Goal: Book appointment/travel/reservation

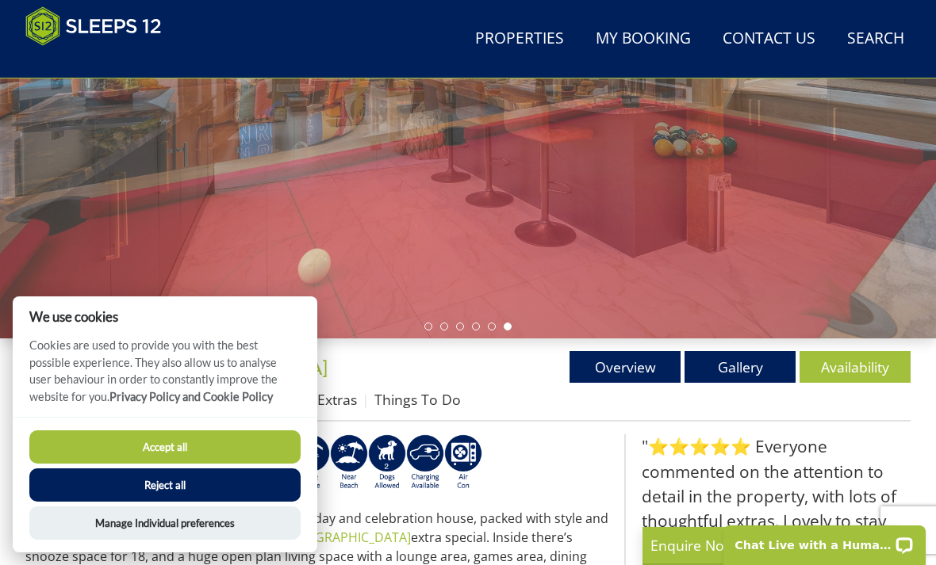
scroll to position [367, 0]
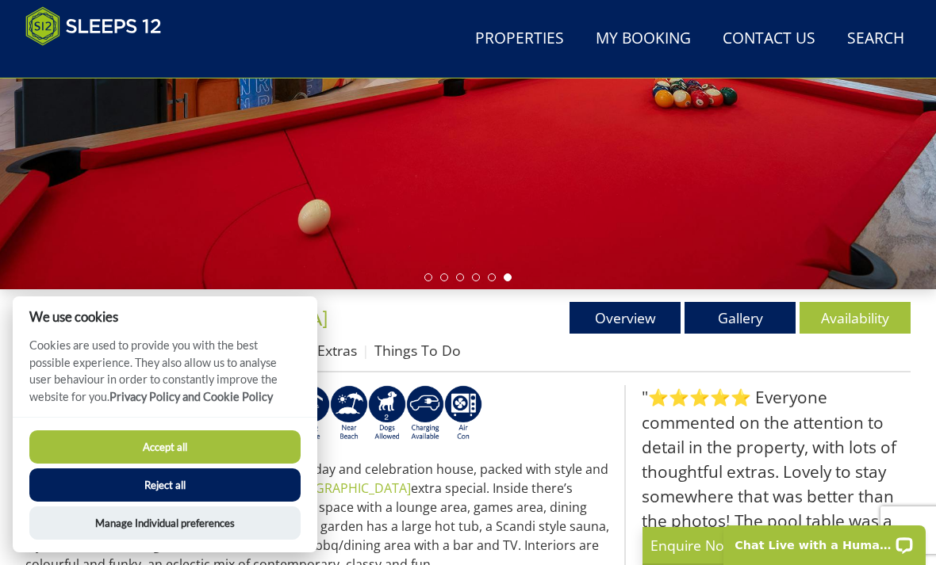
click at [882, 320] on link "Availability" at bounding box center [854, 318] width 111 height 32
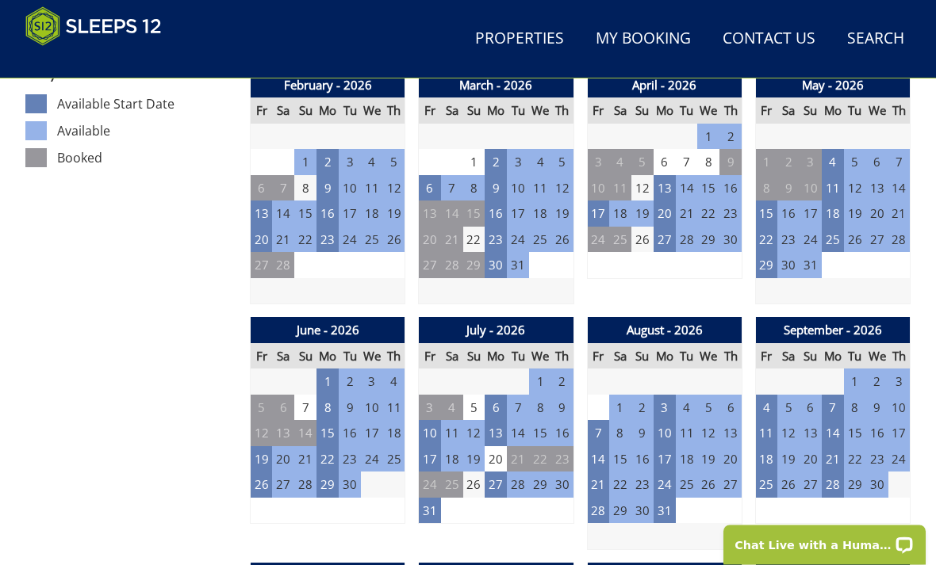
scroll to position [926, 0]
click at [434, 450] on td "17" at bounding box center [430, 459] width 22 height 26
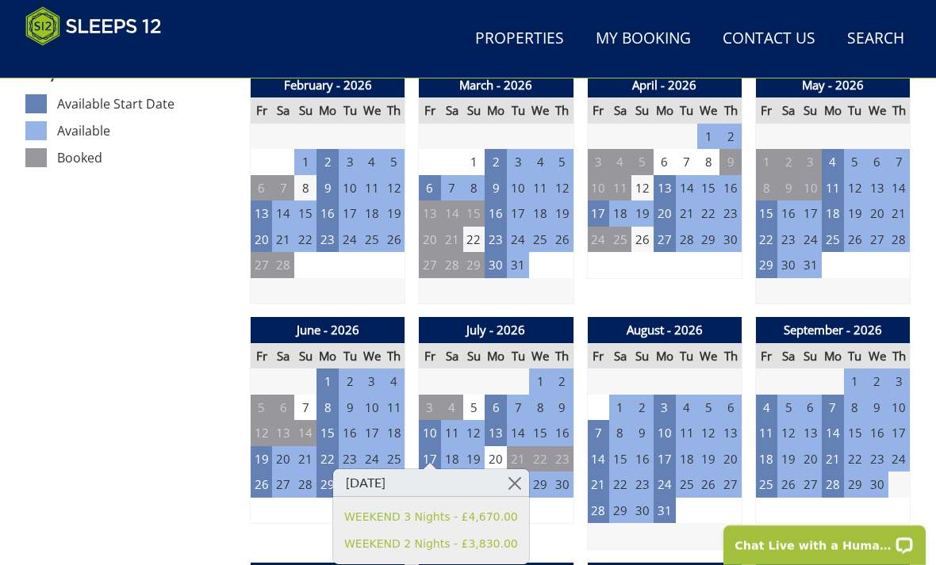
click at [515, 484] on link at bounding box center [515, 483] width 28 height 28
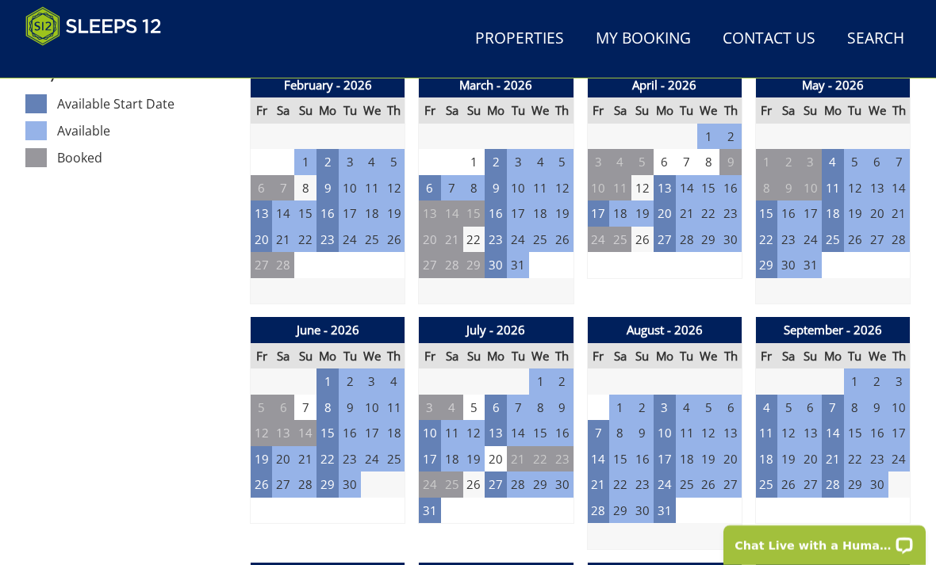
click at [596, 423] on td "7" at bounding box center [598, 433] width 22 height 26
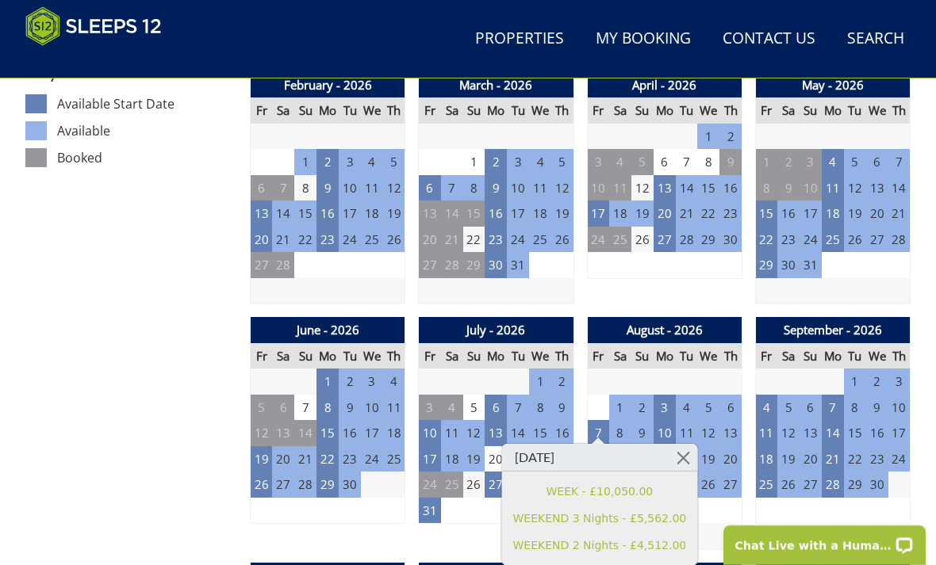
click at [685, 459] on link at bounding box center [683, 458] width 28 height 28
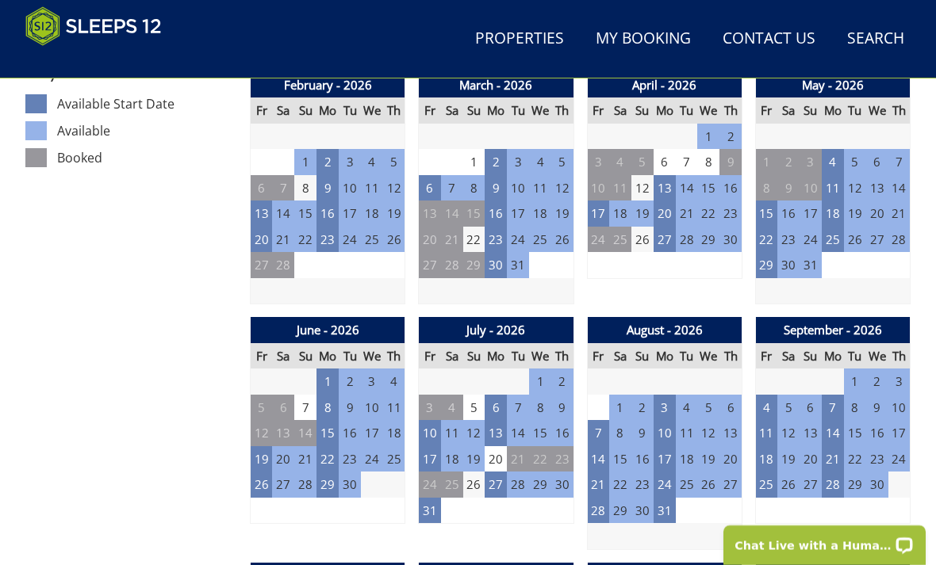
click at [427, 499] on td "31" at bounding box center [430, 511] width 22 height 26
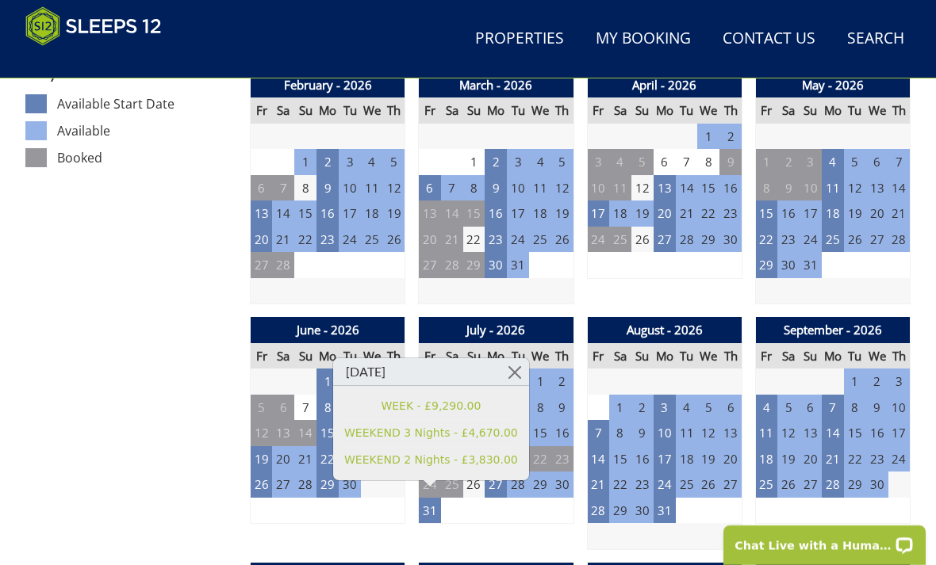
click at [519, 371] on link at bounding box center [515, 372] width 28 height 28
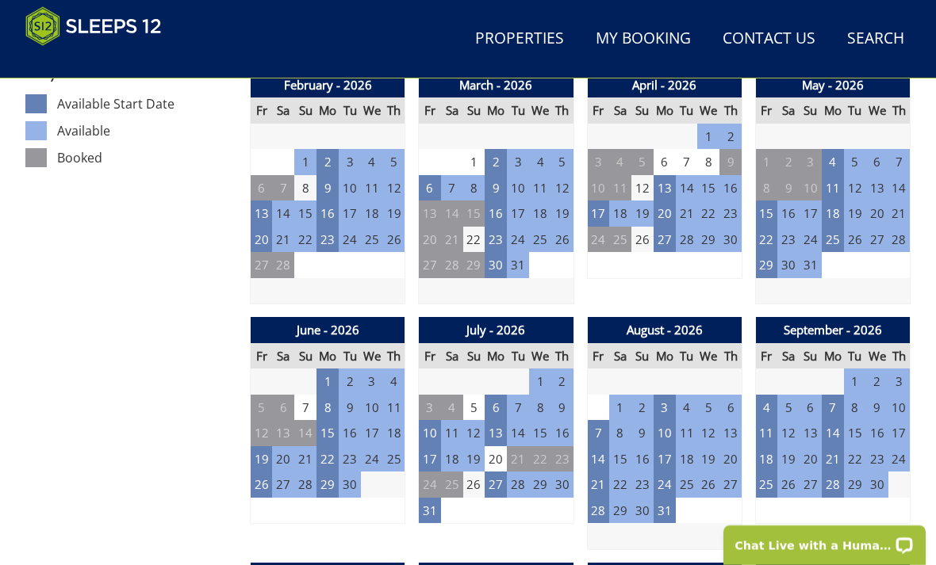
click at [434, 450] on td "17" at bounding box center [430, 459] width 22 height 26
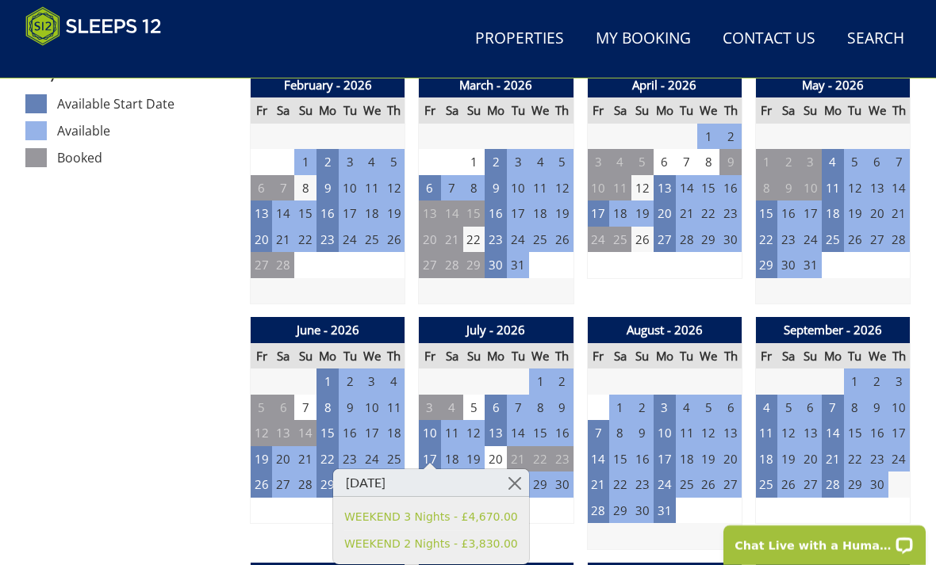
click at [519, 482] on link at bounding box center [515, 483] width 28 height 28
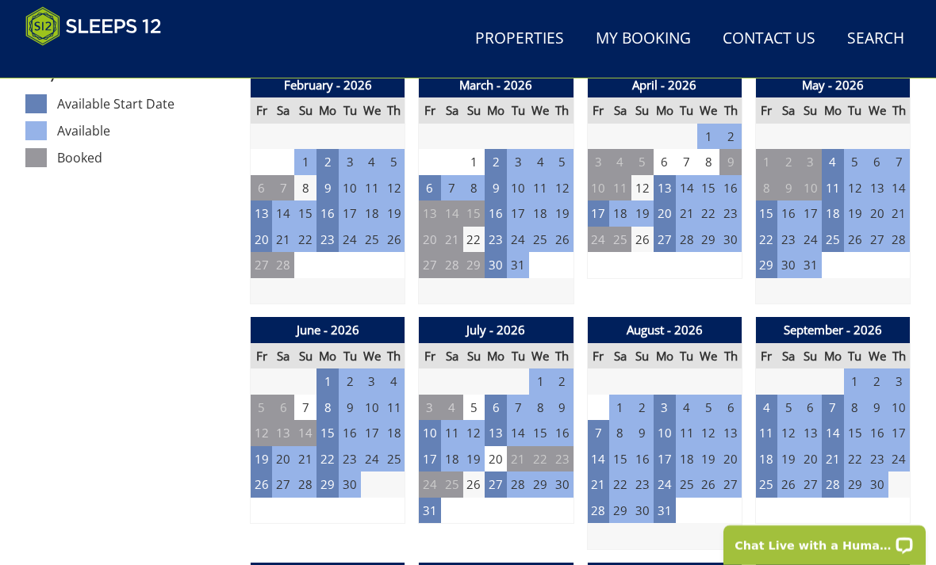
click at [434, 505] on td "31" at bounding box center [430, 511] width 22 height 26
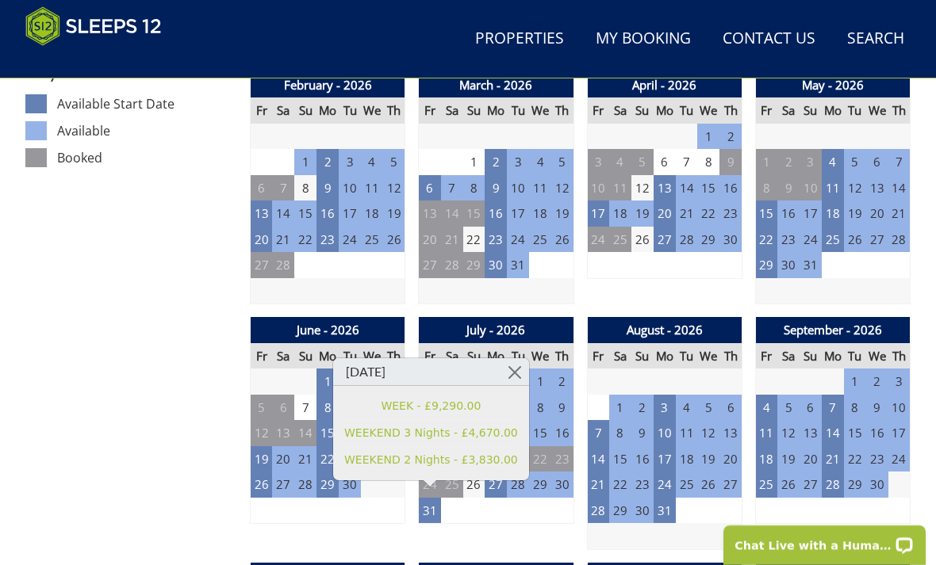
click at [511, 373] on link at bounding box center [515, 372] width 28 height 28
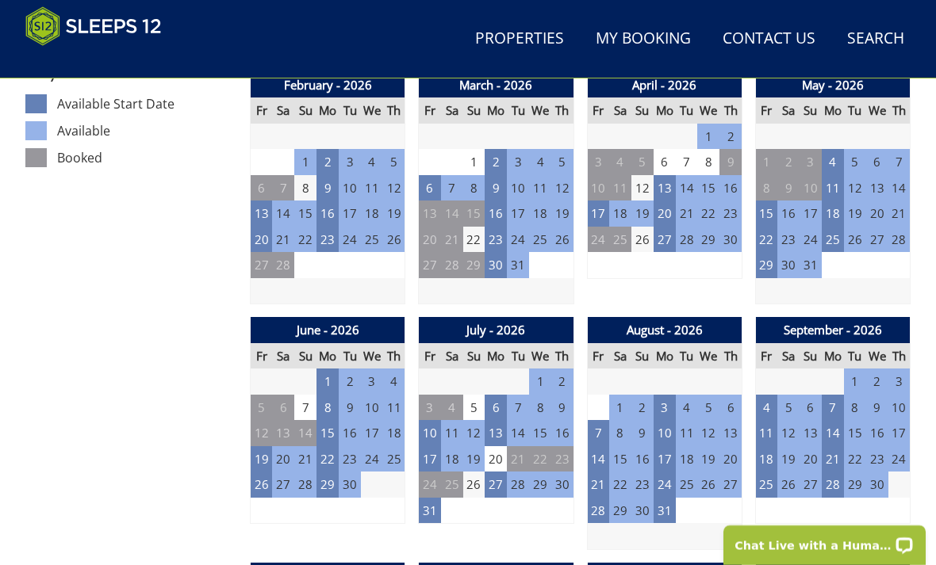
click at [597, 424] on td "7" at bounding box center [598, 433] width 22 height 26
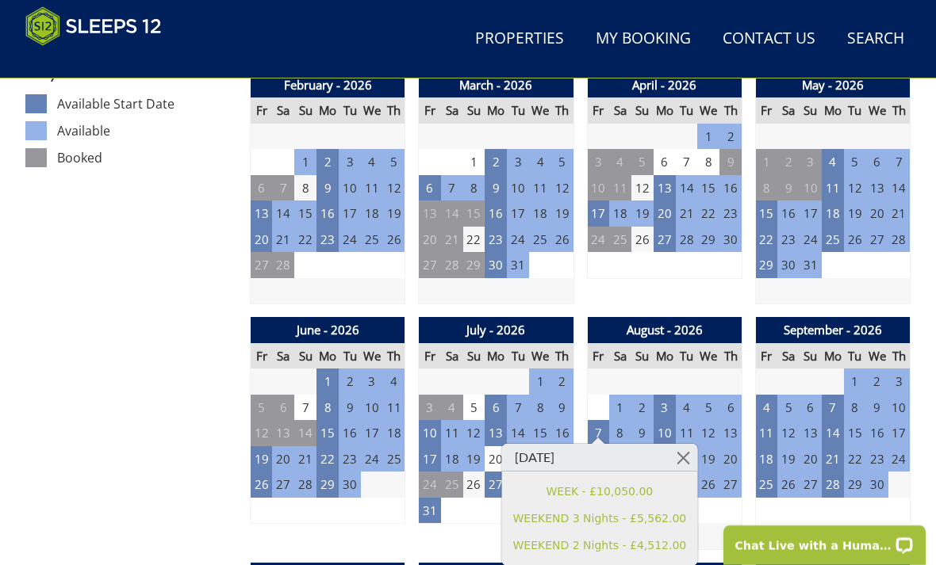
click at [693, 467] on link at bounding box center [683, 458] width 28 height 28
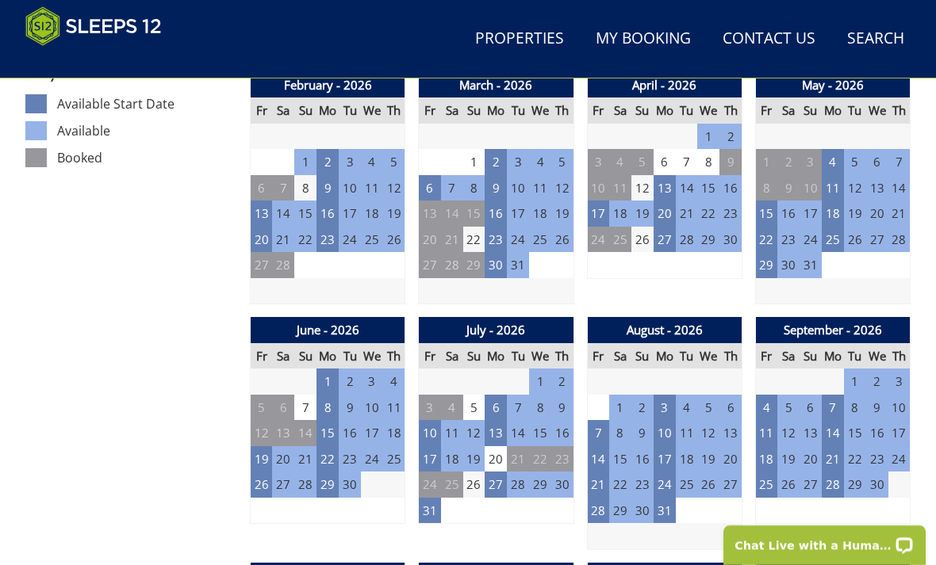
click at [435, 503] on td "31" at bounding box center [430, 511] width 22 height 26
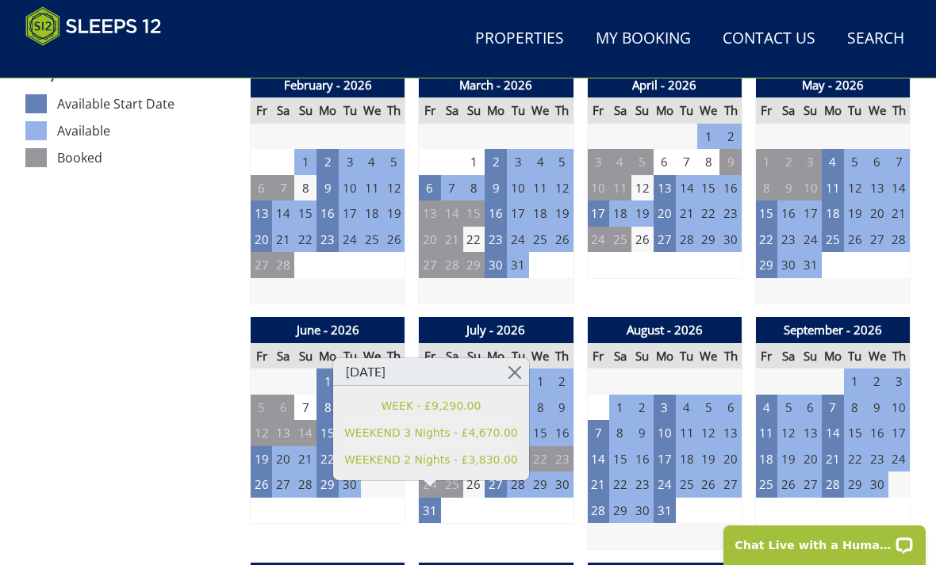
click at [519, 375] on link at bounding box center [515, 372] width 28 height 28
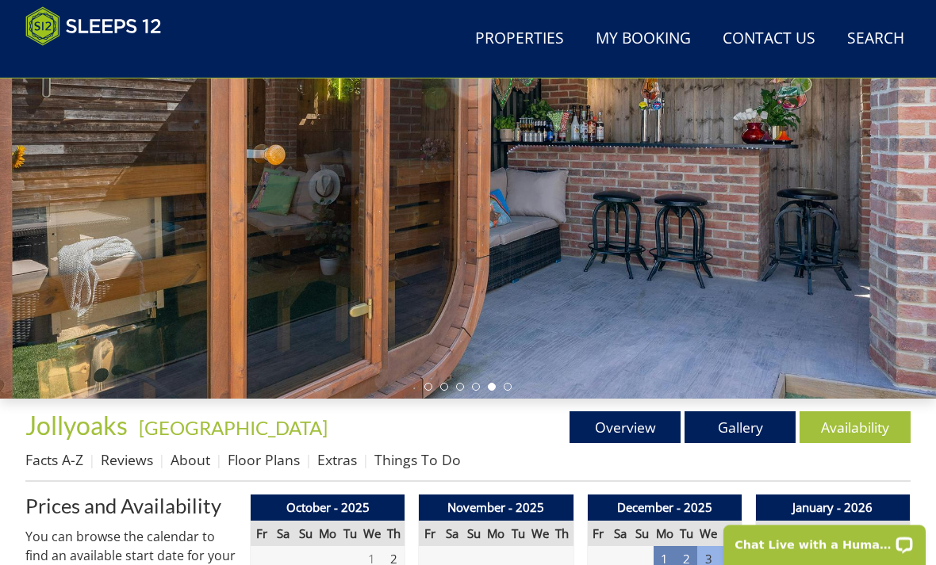
scroll to position [259, 0]
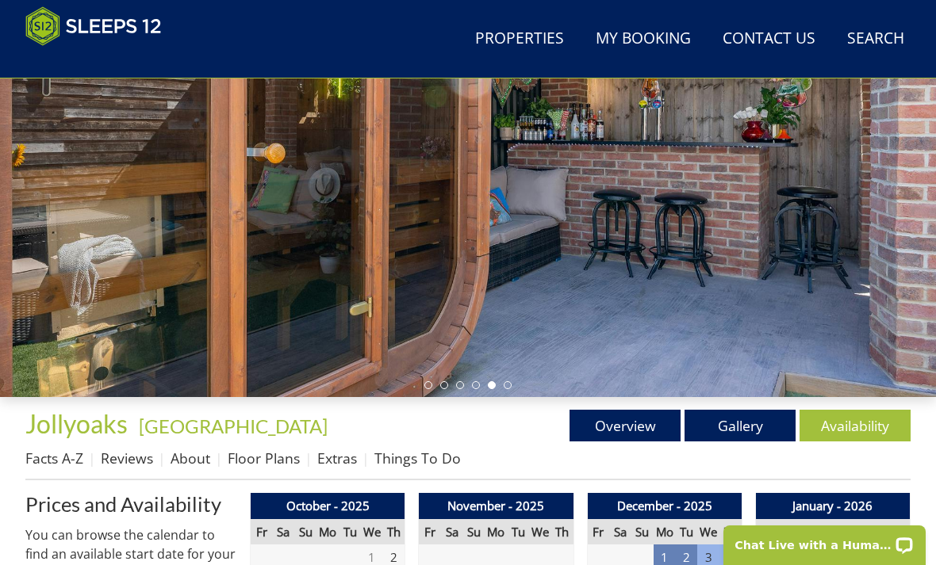
click at [738, 433] on link "Gallery" at bounding box center [739, 426] width 111 height 32
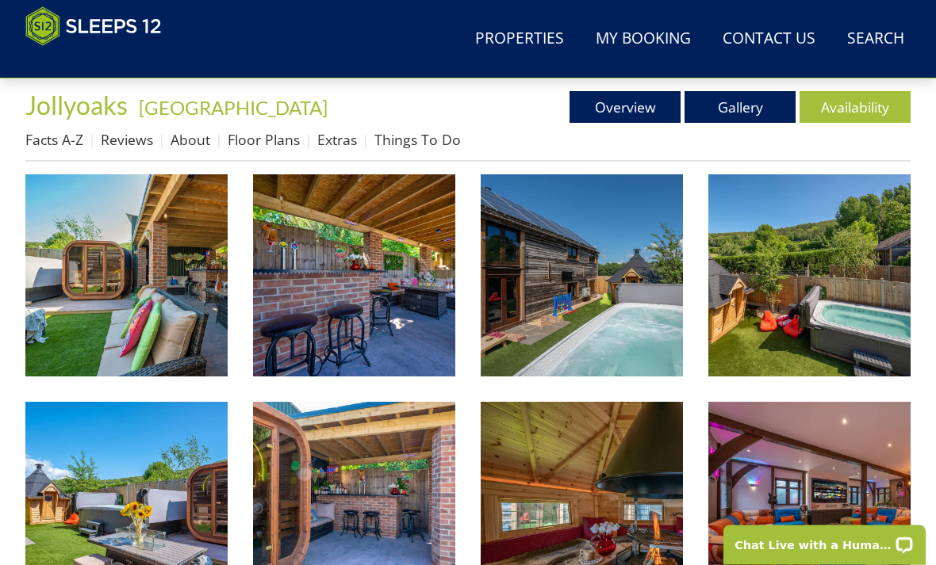
scroll to position [568, 0]
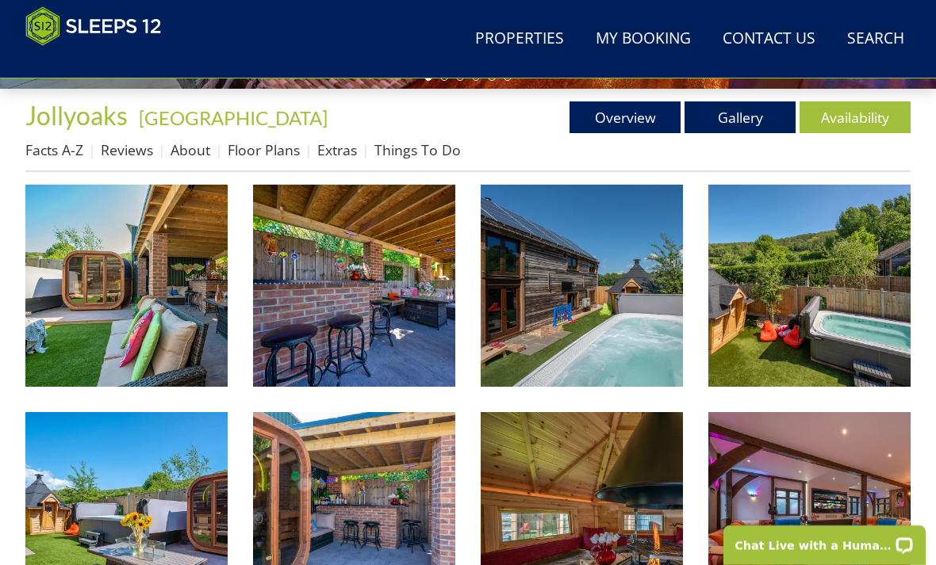
click at [147, 348] on img at bounding box center [126, 286] width 202 height 202
click at [851, 122] on link "Availability" at bounding box center [854, 117] width 111 height 32
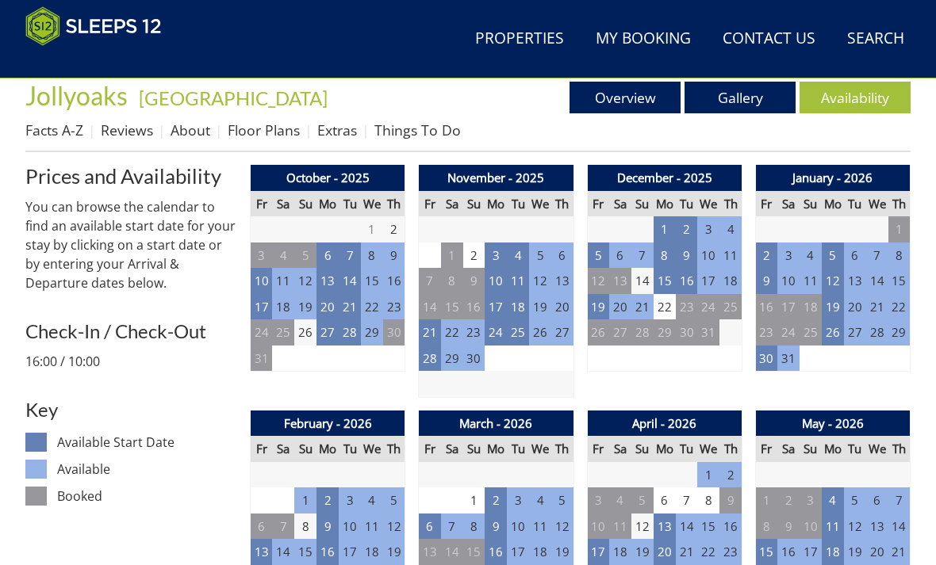
scroll to position [589, 0]
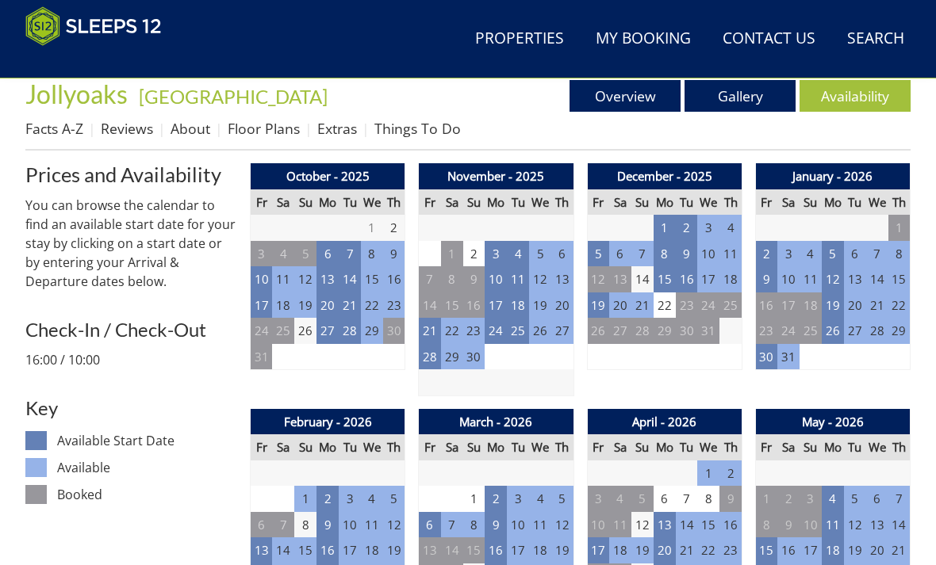
click at [432, 326] on td "21" at bounding box center [430, 331] width 22 height 26
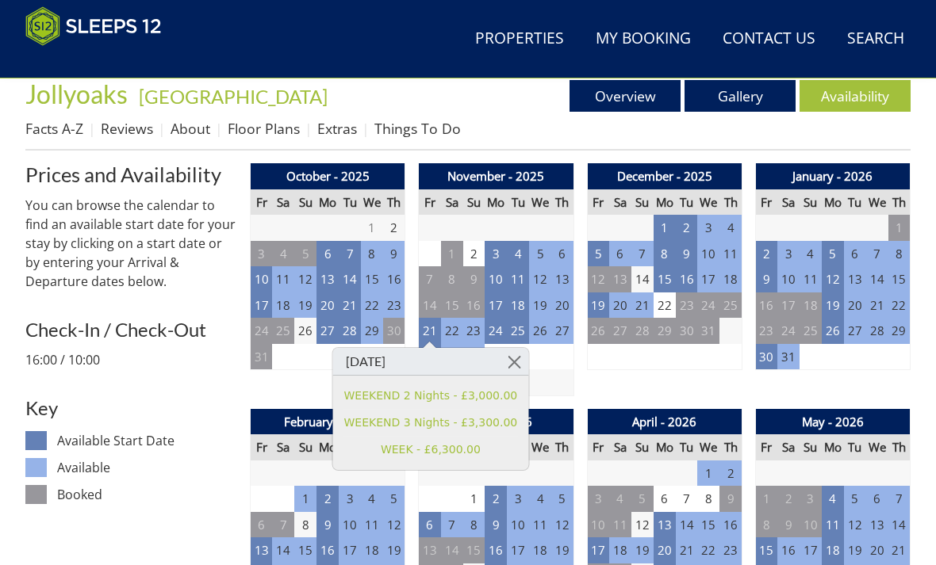
click at [512, 362] on link at bounding box center [514, 362] width 28 height 28
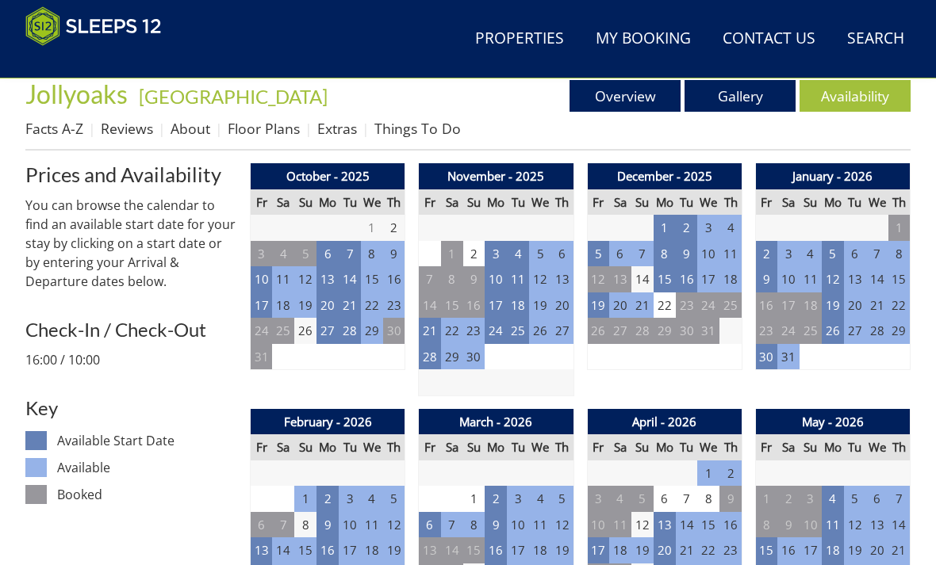
click at [760, 254] on td "2" at bounding box center [766, 254] width 22 height 26
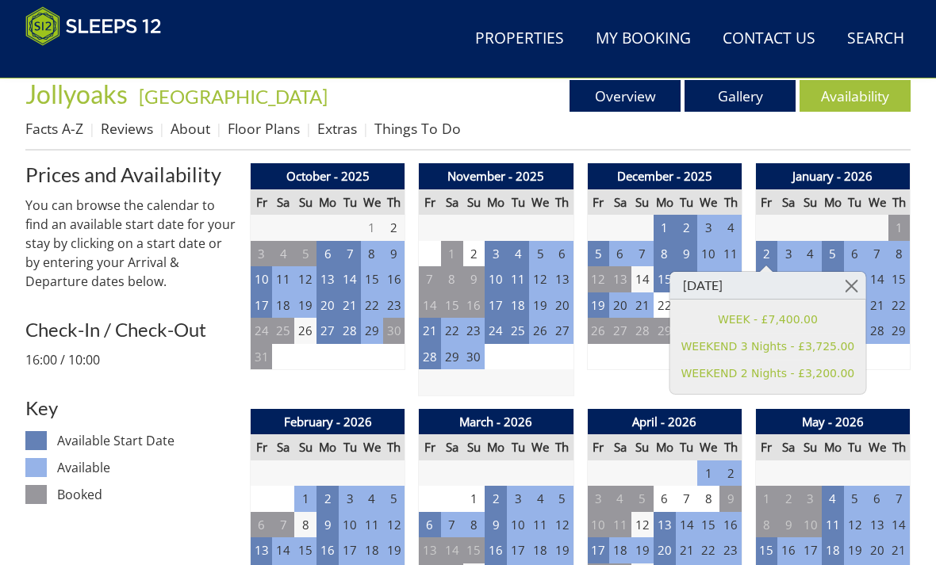
click at [847, 286] on link at bounding box center [851, 286] width 28 height 28
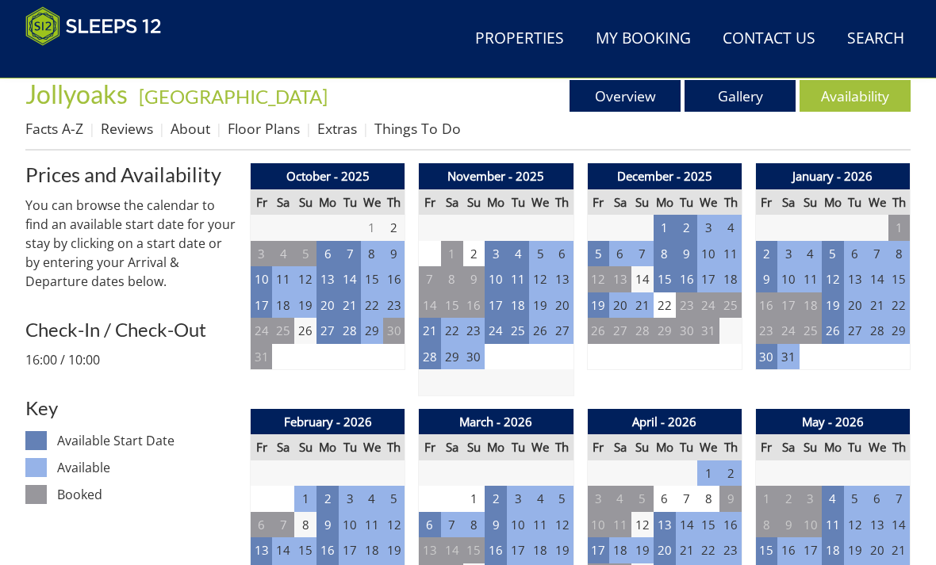
click at [662, 547] on td "20" at bounding box center [664, 551] width 22 height 26
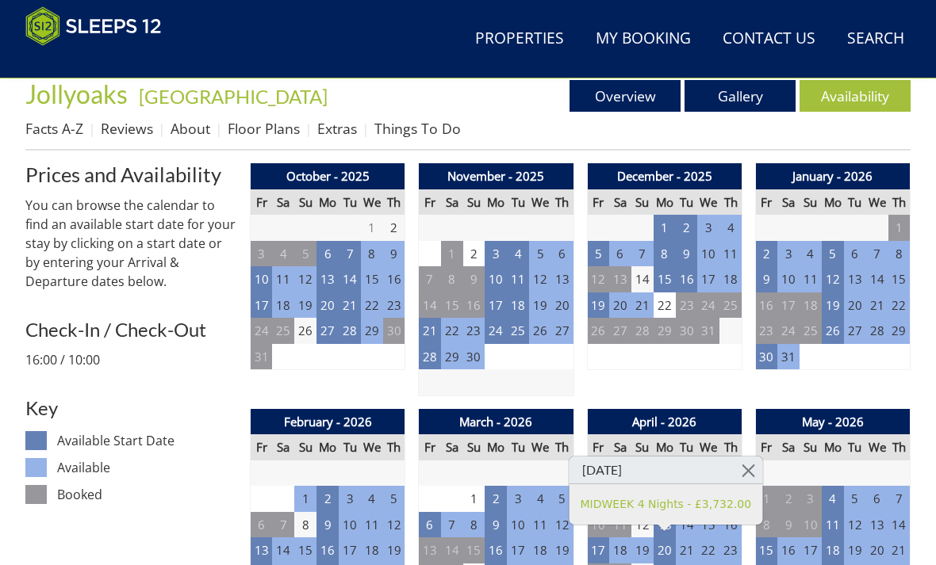
click at [744, 468] on link at bounding box center [748, 471] width 28 height 28
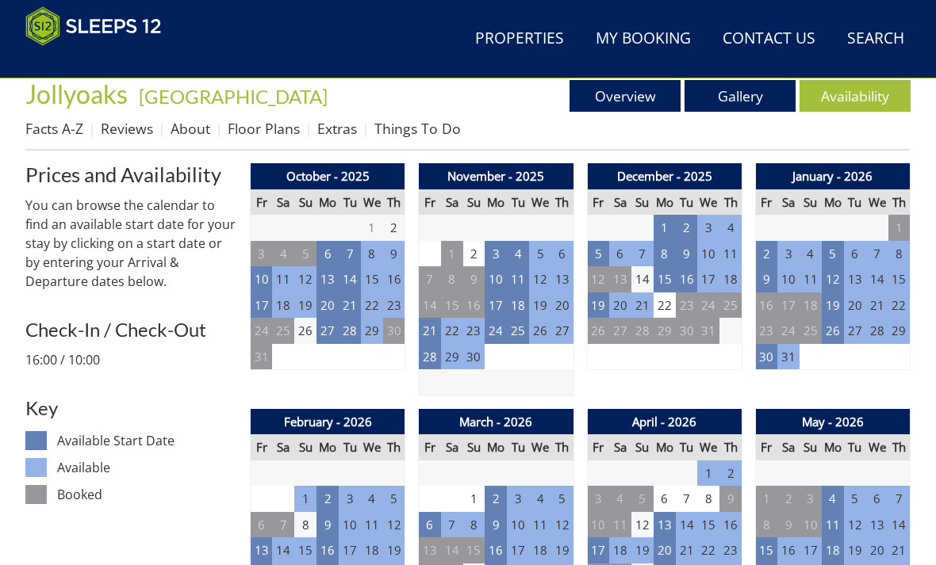
click at [599, 546] on td "17" at bounding box center [598, 551] width 22 height 26
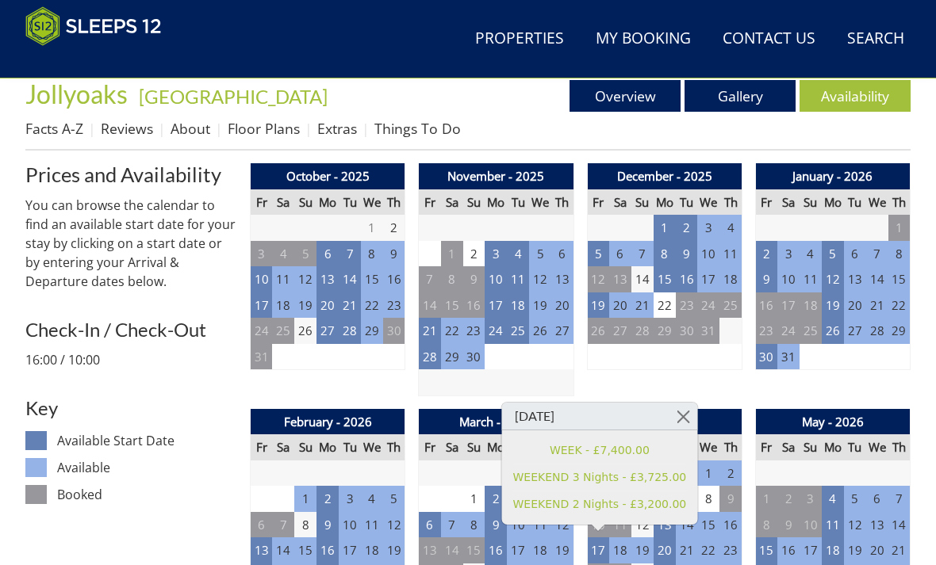
click at [683, 420] on link at bounding box center [683, 417] width 28 height 28
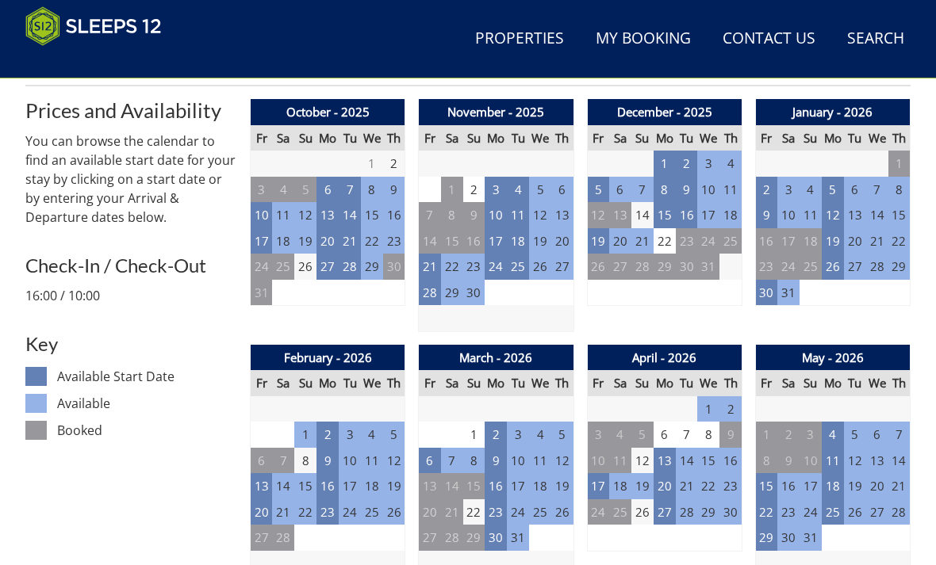
scroll to position [653, 0]
click at [668, 431] on td "6" at bounding box center [664, 435] width 22 height 26
click at [598, 484] on td "17" at bounding box center [598, 486] width 22 height 26
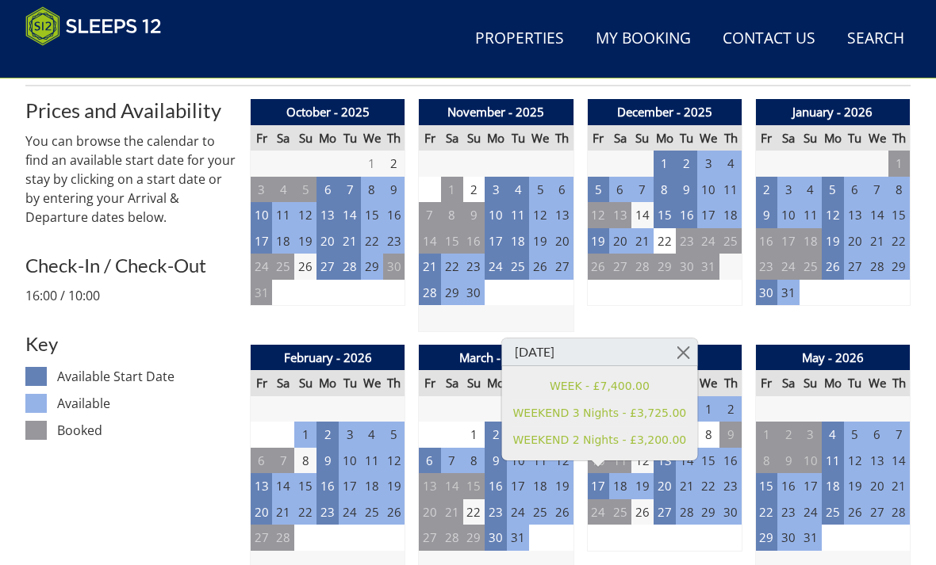
click at [681, 361] on link at bounding box center [683, 353] width 28 height 28
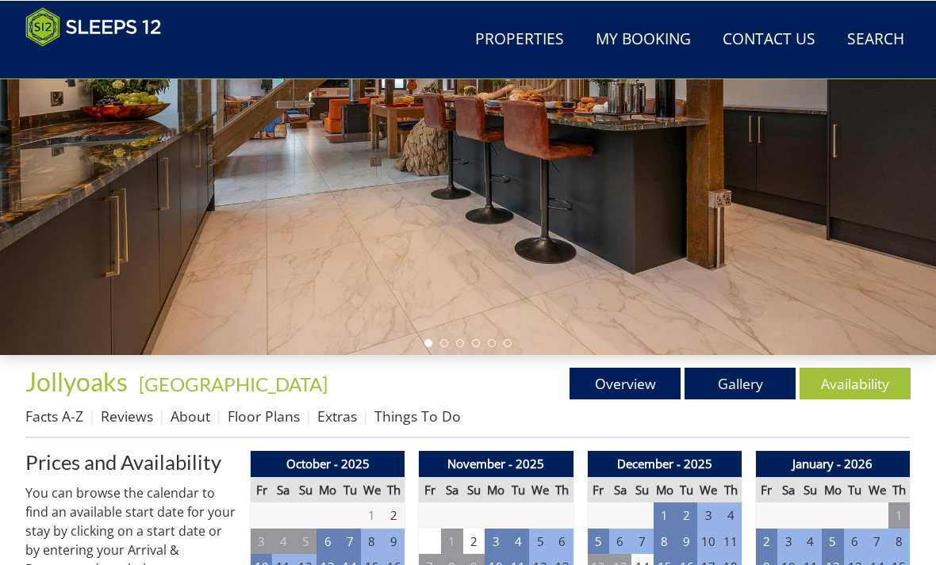
scroll to position [301, 0]
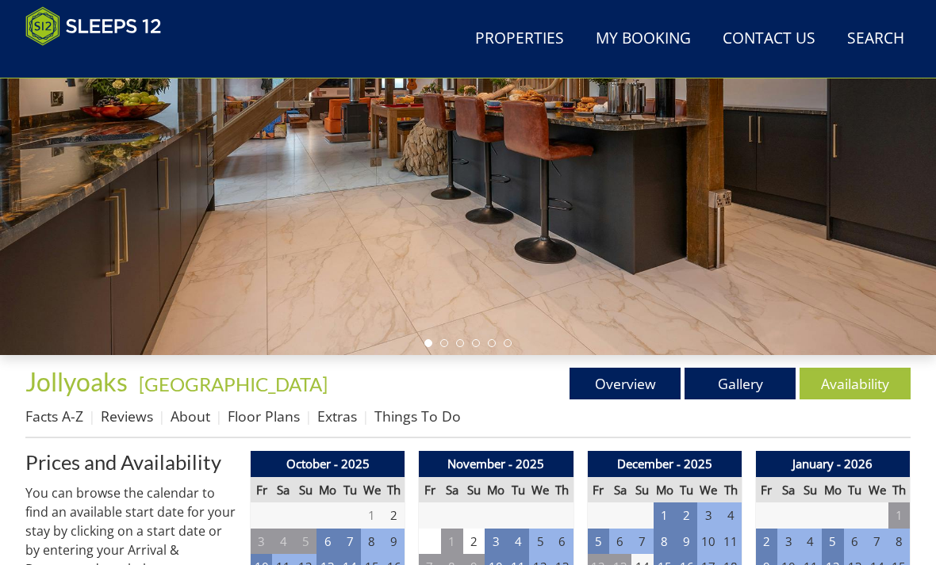
click at [277, 424] on link "Floor Plans" at bounding box center [264, 416] width 72 height 19
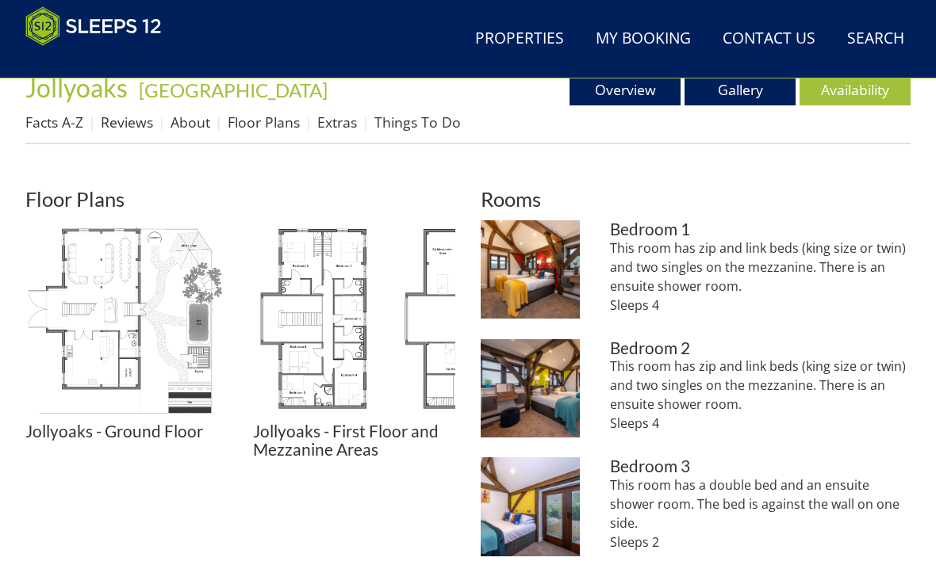
scroll to position [594, 0]
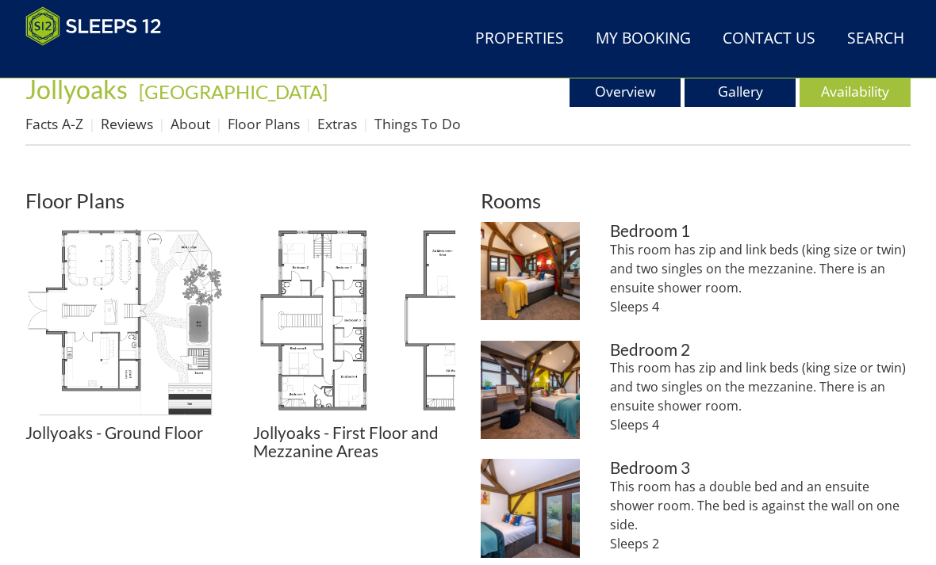
click at [373, 419] on img at bounding box center [354, 323] width 202 height 202
click at [856, 92] on link "Availability" at bounding box center [854, 91] width 111 height 32
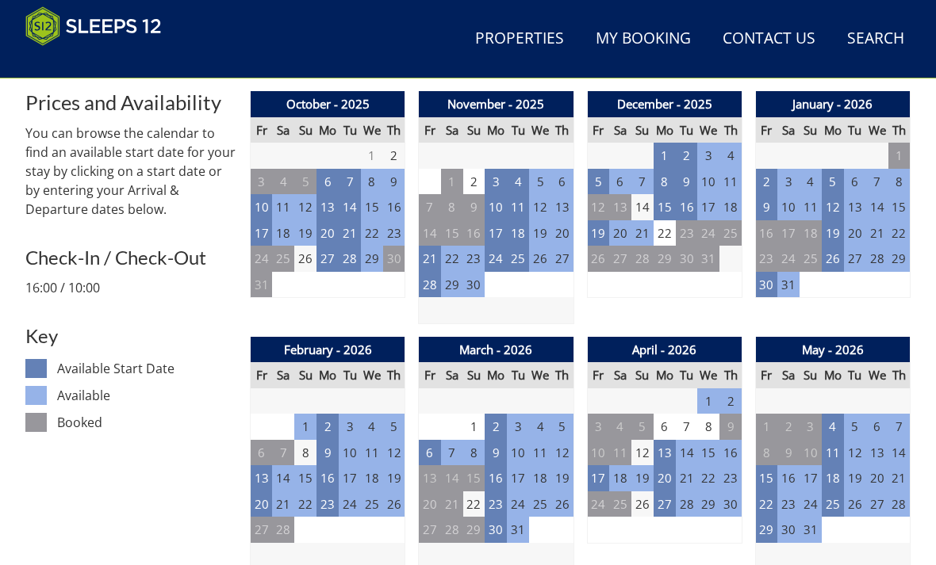
scroll to position [664, 0]
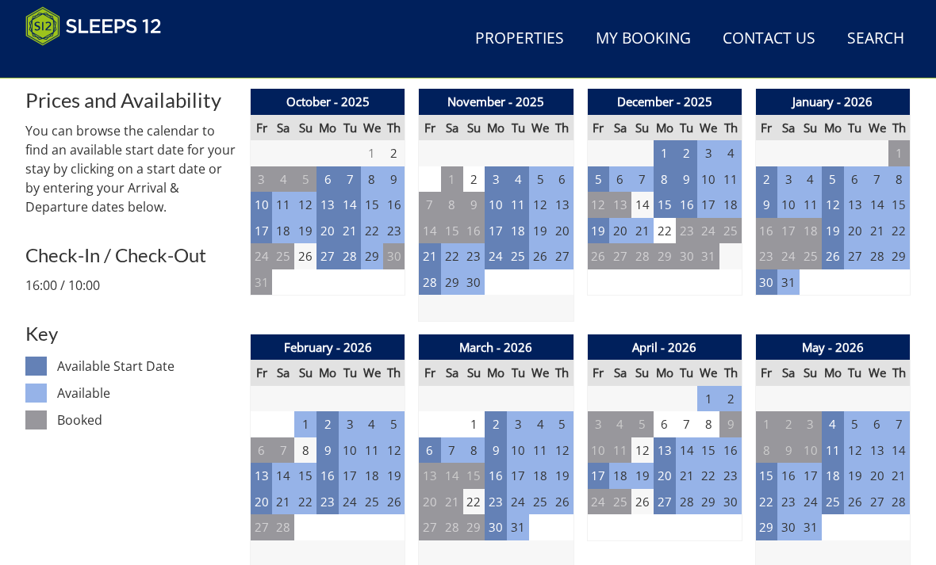
click at [602, 474] on td "17" at bounding box center [598, 476] width 22 height 26
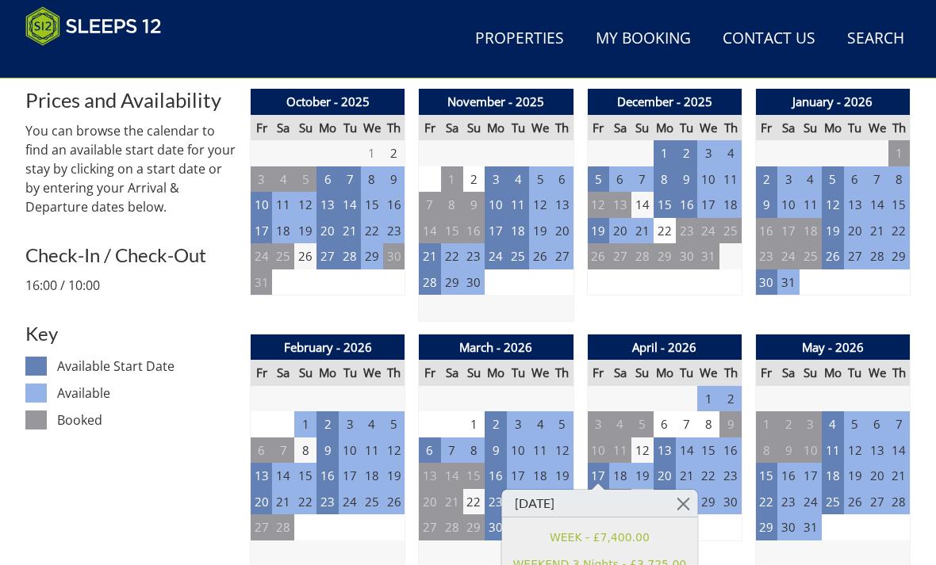
click at [687, 503] on link at bounding box center [683, 504] width 28 height 28
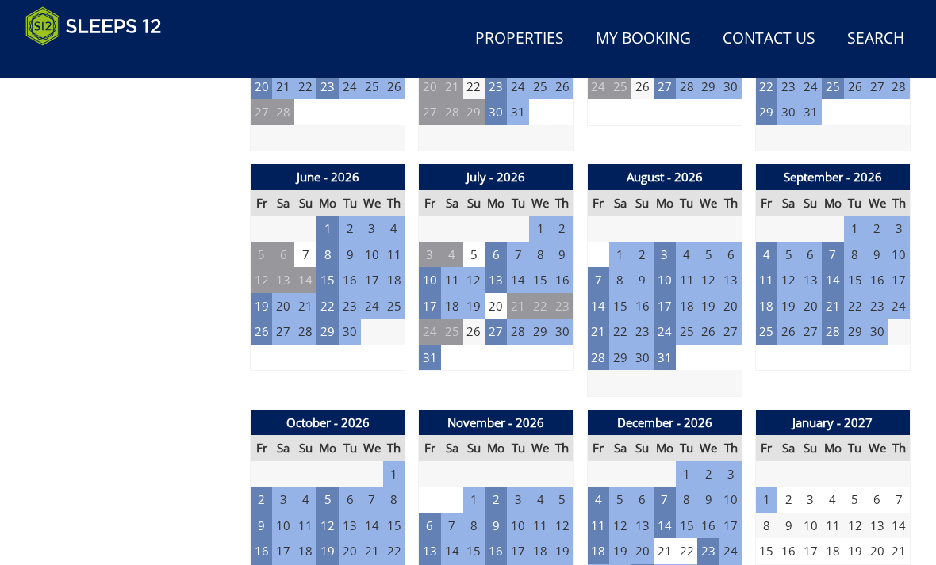
scroll to position [1081, 0]
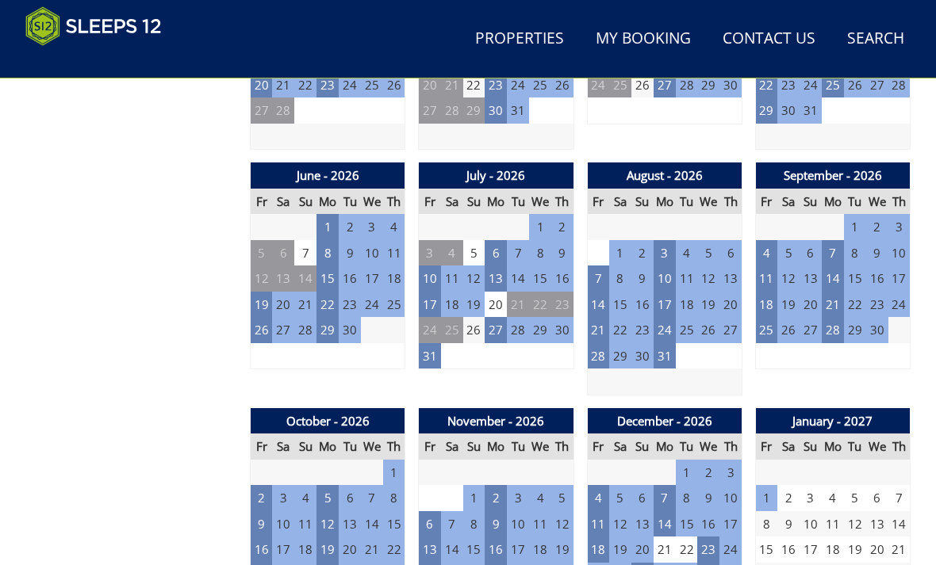
click at [710, 541] on td "23" at bounding box center [708, 550] width 22 height 26
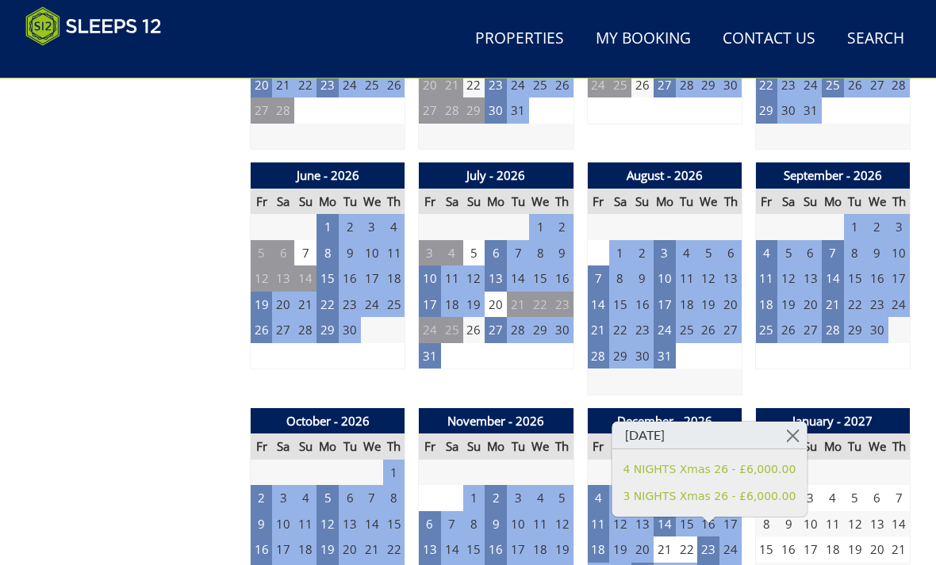
click at [794, 437] on link at bounding box center [793, 436] width 28 height 28
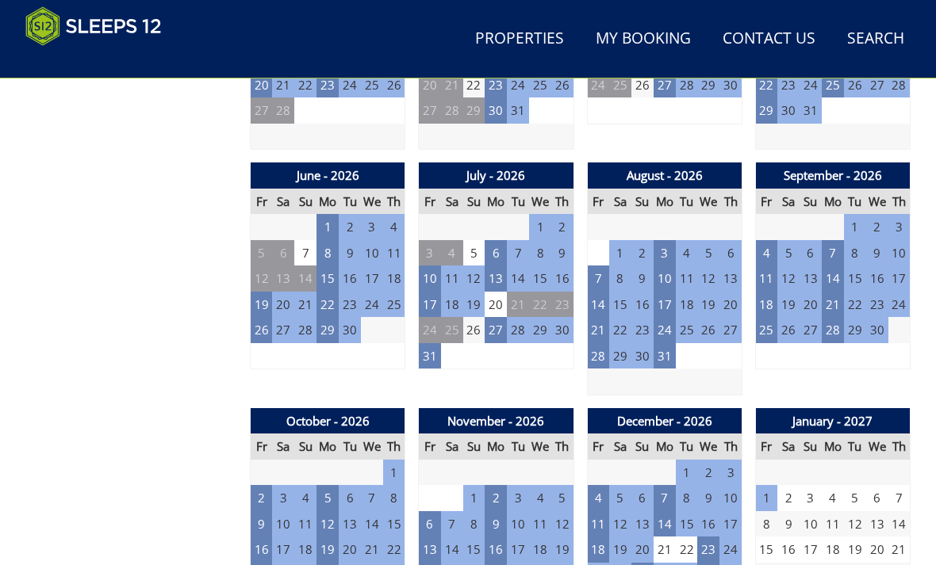
click at [489, 543] on td "16" at bounding box center [495, 550] width 22 height 26
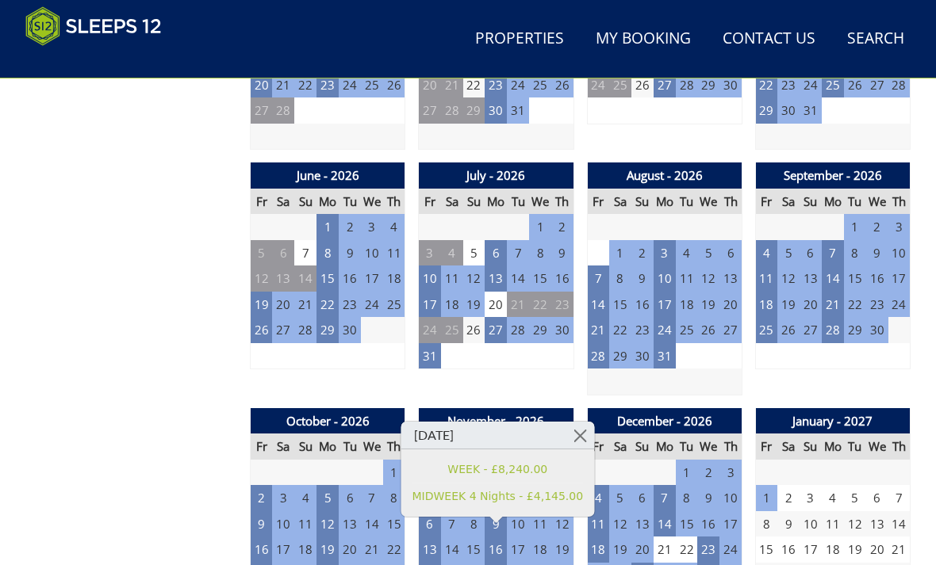
click at [578, 431] on link at bounding box center [580, 436] width 28 height 28
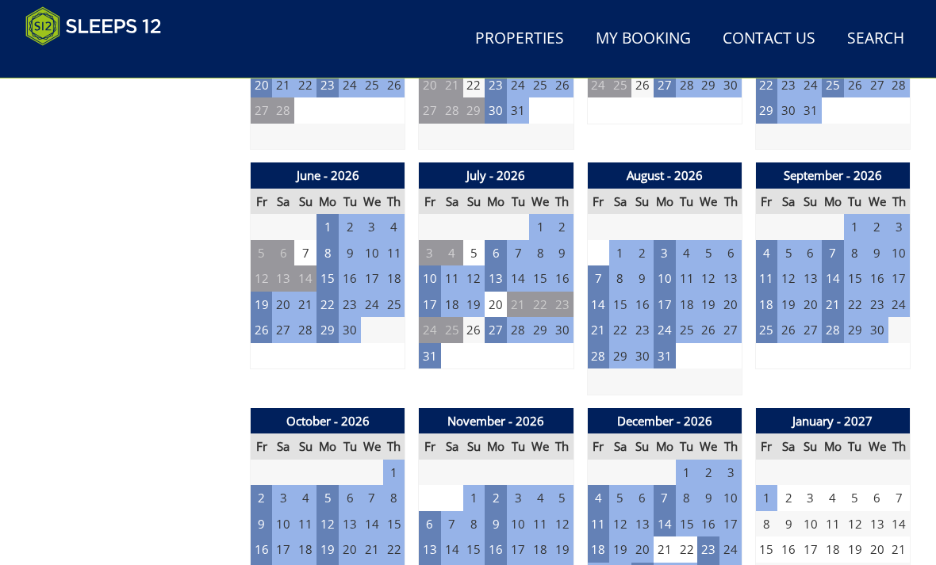
click at [431, 542] on td "13" at bounding box center [430, 550] width 22 height 26
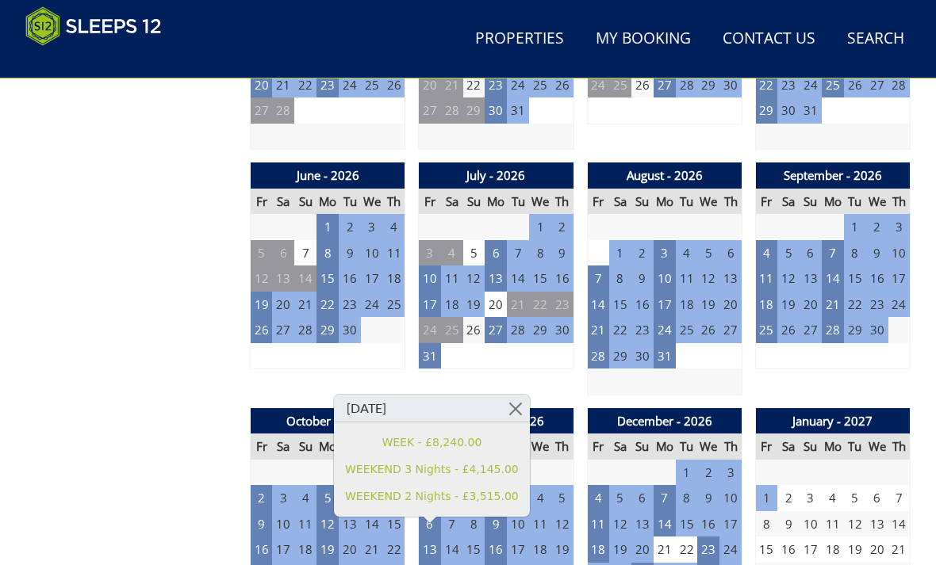
click at [509, 410] on link at bounding box center [516, 409] width 28 height 28
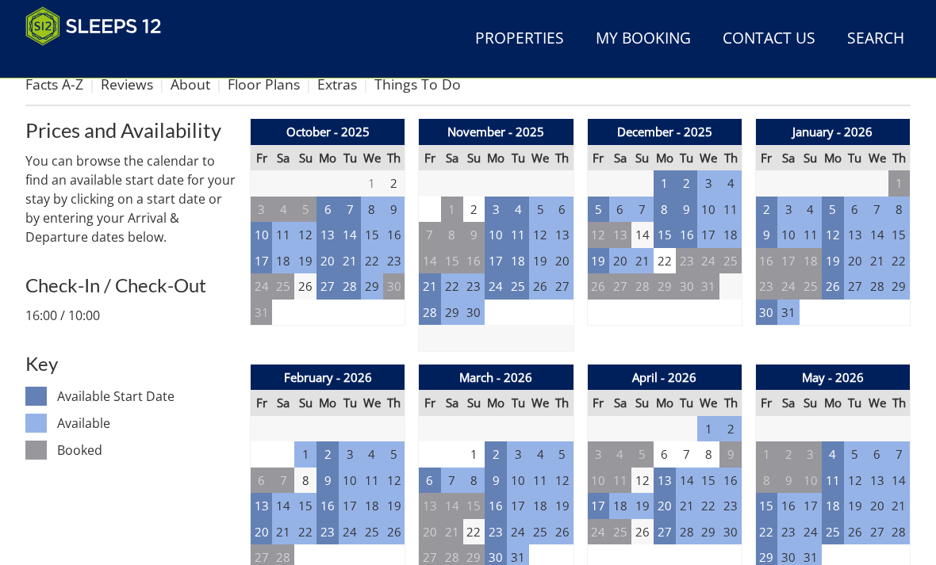
scroll to position [632, 0]
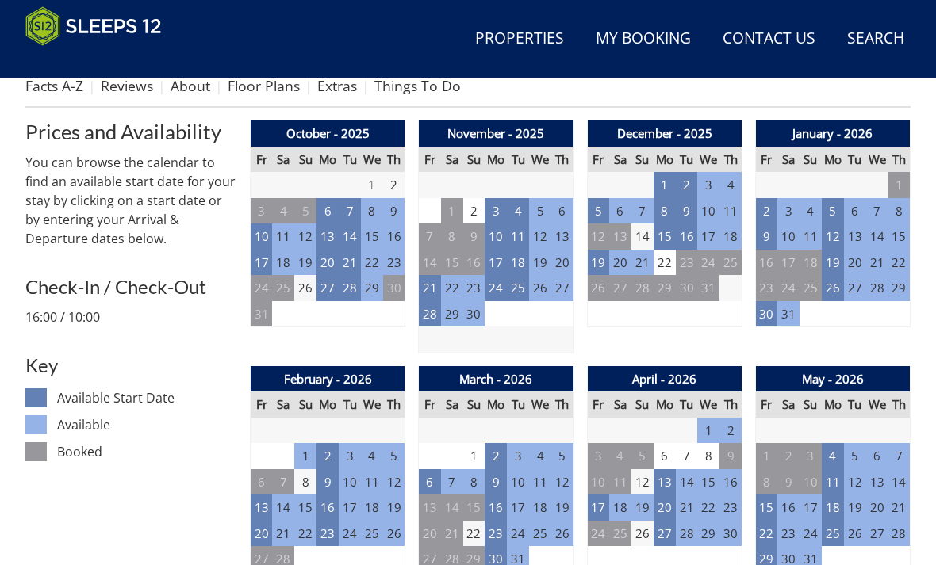
click at [258, 502] on td "13" at bounding box center [262, 508] width 22 height 26
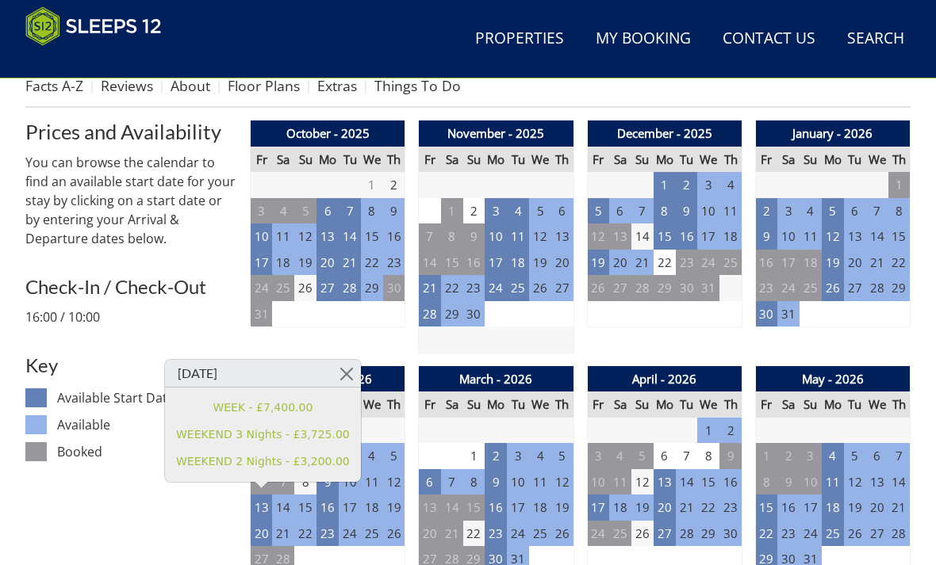
click at [346, 373] on link at bounding box center [347, 374] width 28 height 28
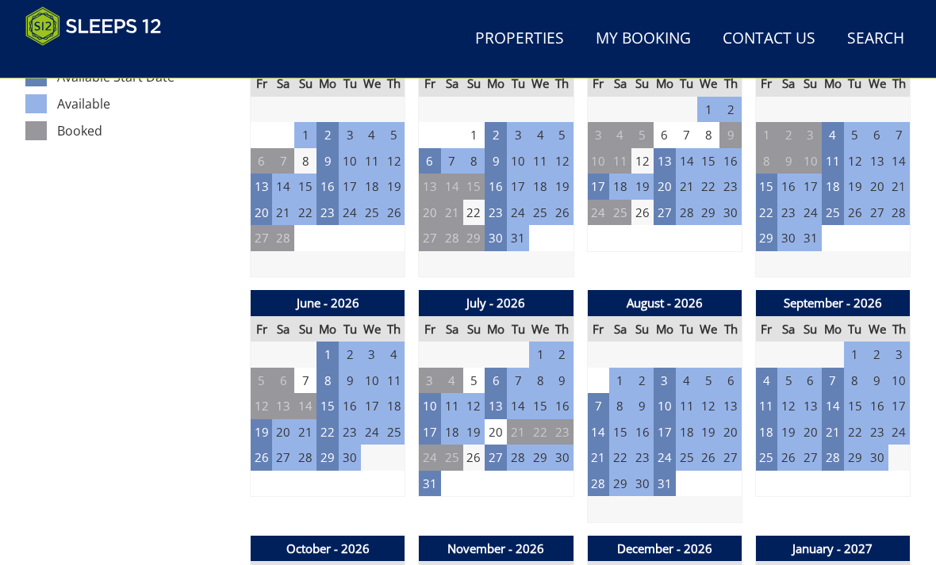
scroll to position [954, 0]
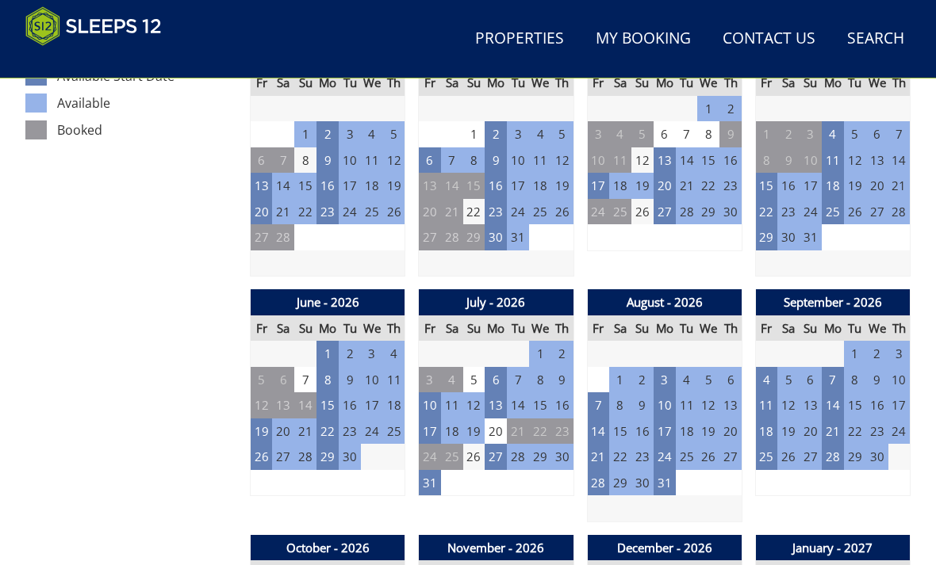
click at [666, 475] on td "31" at bounding box center [664, 483] width 22 height 26
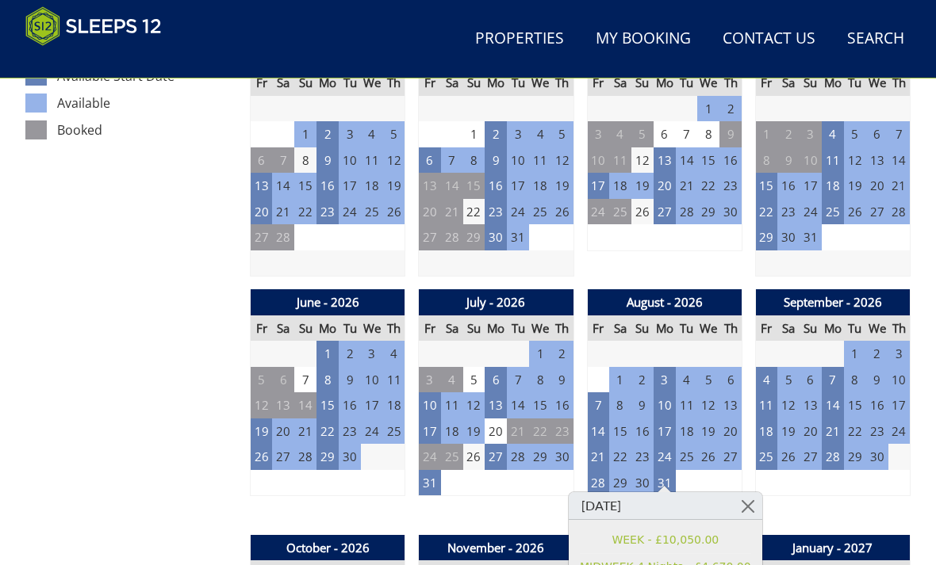
click at [750, 503] on link at bounding box center [747, 506] width 28 height 28
